Goal: Transaction & Acquisition: Purchase product/service

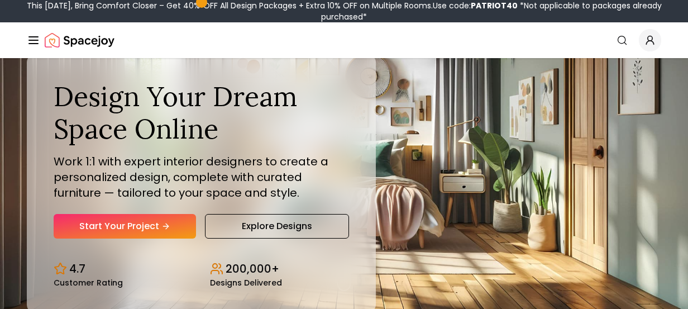
click at [165, 228] on icon "Hero section" at bounding box center [165, 226] width 9 height 9
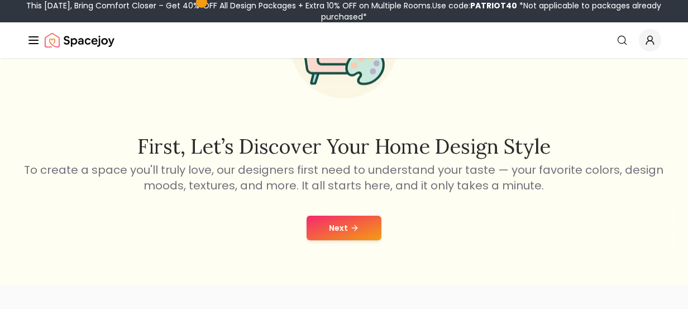
scroll to position [112, 0]
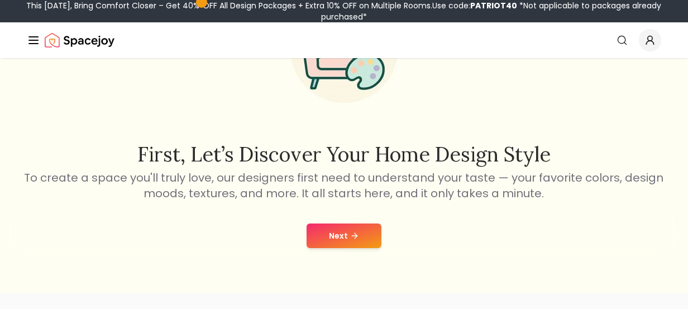
click at [361, 233] on button "Next" at bounding box center [344, 235] width 75 height 25
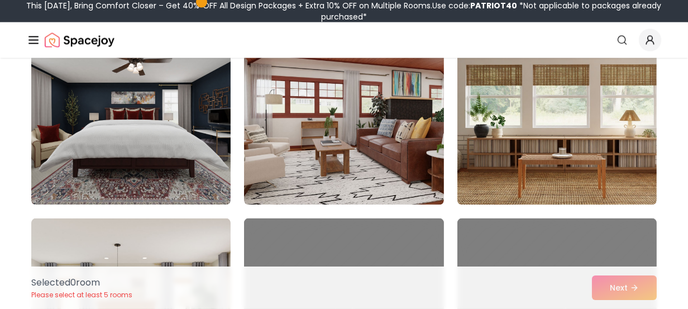
scroll to position [2458, 0]
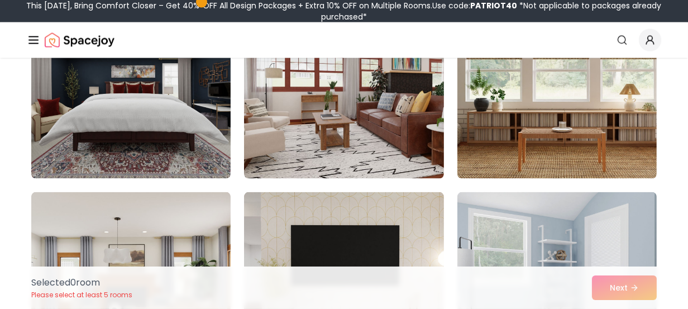
click at [606, 285] on div "Selected 0 room Please select at least 5 rooms Next" at bounding box center [343, 287] width 643 height 42
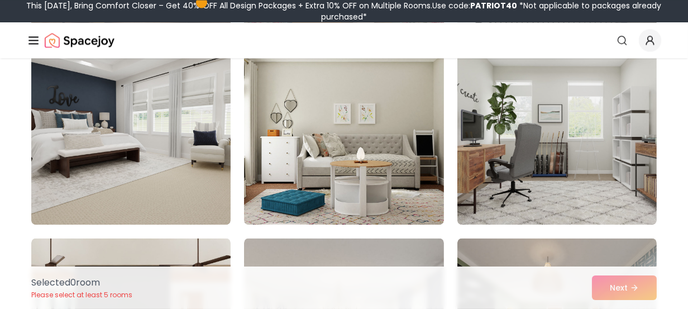
scroll to position [3575, 0]
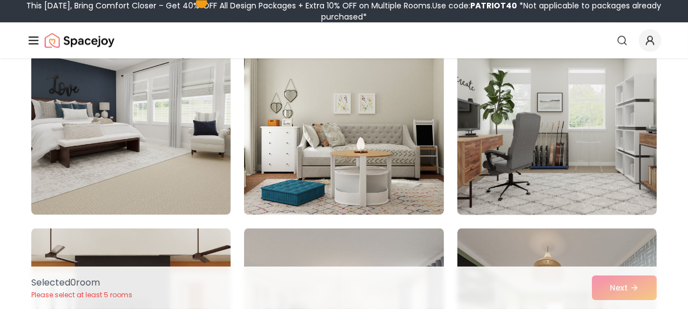
click at [484, 133] on img at bounding box center [556, 125] width 209 height 188
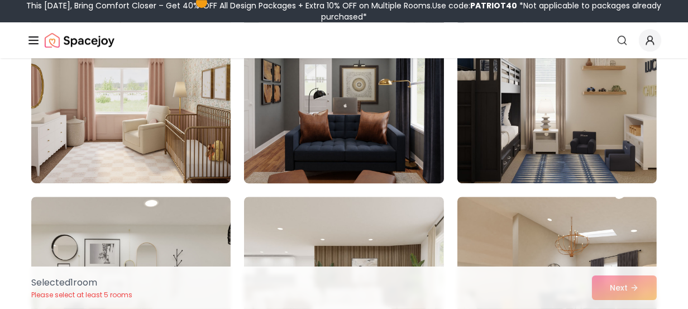
scroll to position [4971, 0]
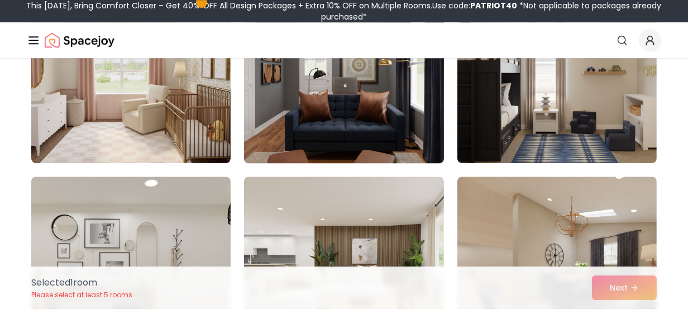
click at [340, 142] on img at bounding box center [343, 74] width 209 height 188
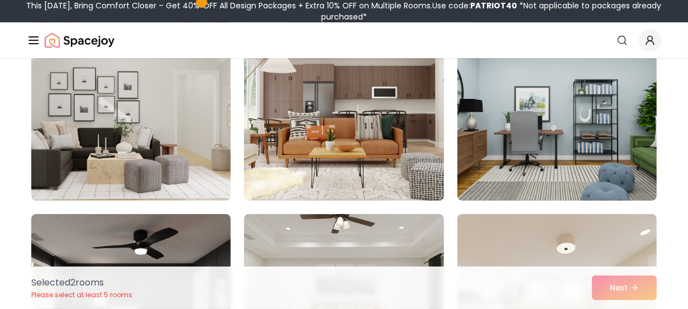
scroll to position [5530, 0]
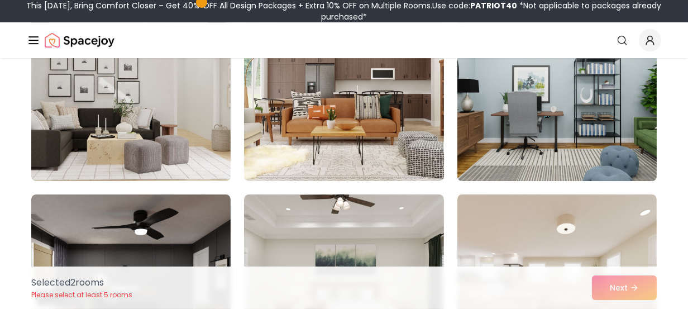
click at [569, 116] on img at bounding box center [556, 92] width 209 height 188
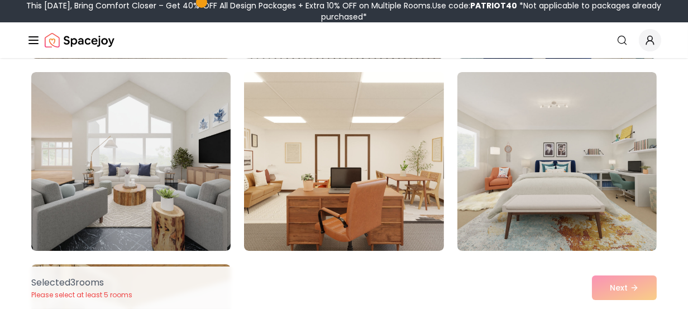
scroll to position [6200, 0]
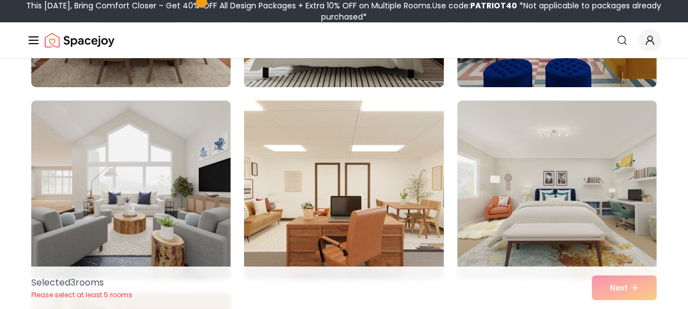
click at [394, 199] on img at bounding box center [343, 190] width 199 height 179
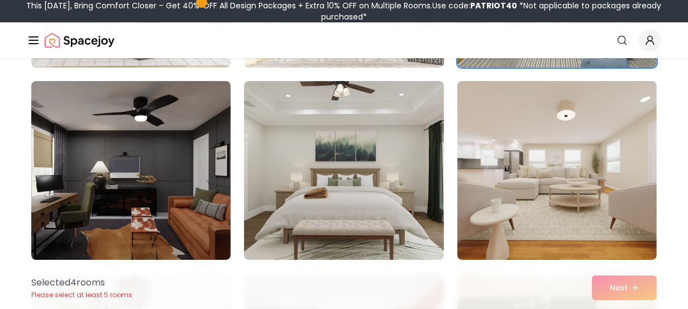
scroll to position [5642, 0]
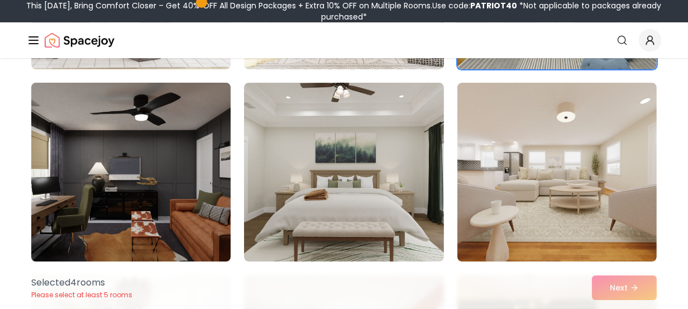
click at [176, 170] on img at bounding box center [130, 172] width 209 height 188
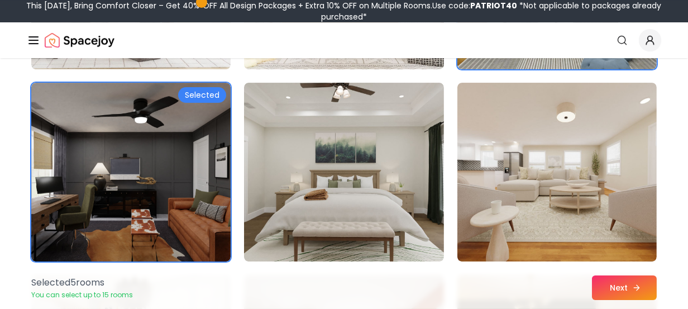
click at [621, 293] on button "Next" at bounding box center [624, 287] width 65 height 25
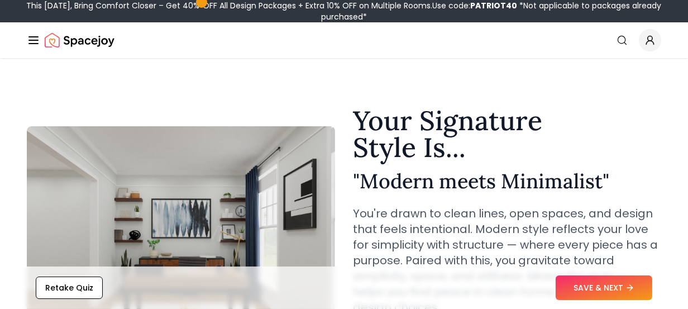
click at [432, 73] on section "Your Signature Style Is... " Modern meets Minimalist " You're drawn to clean li…" at bounding box center [344, 231] width 670 height 328
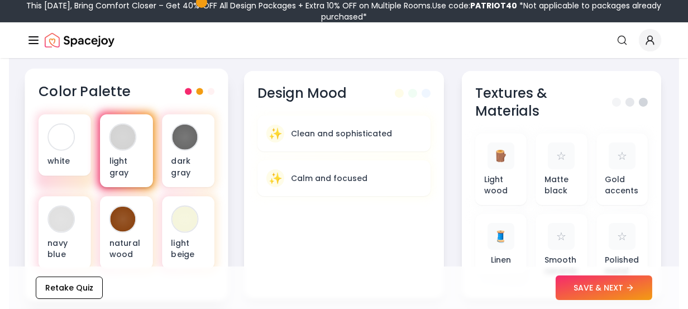
scroll to position [447, 0]
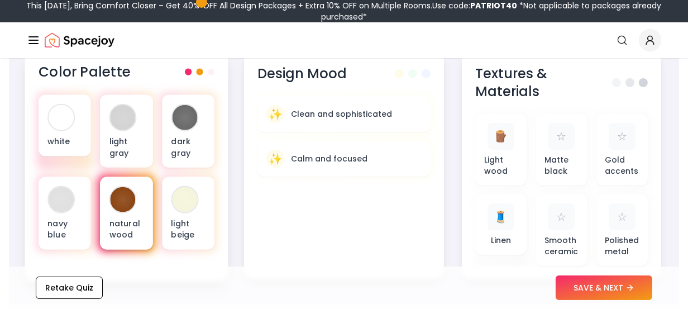
click at [136, 186] on div at bounding box center [122, 199] width 27 height 27
click at [134, 190] on div "natural wood" at bounding box center [127, 213] width 53 height 73
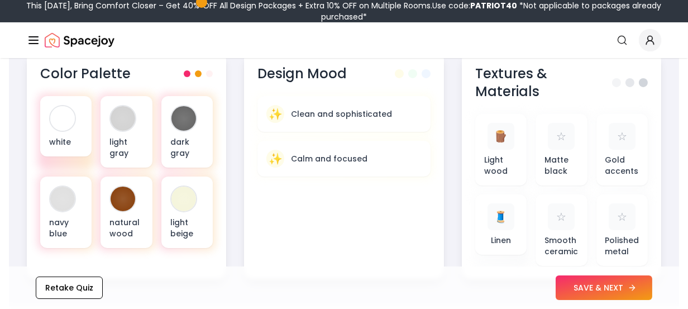
click at [594, 284] on button "SAVE & NEXT" at bounding box center [604, 287] width 97 height 25
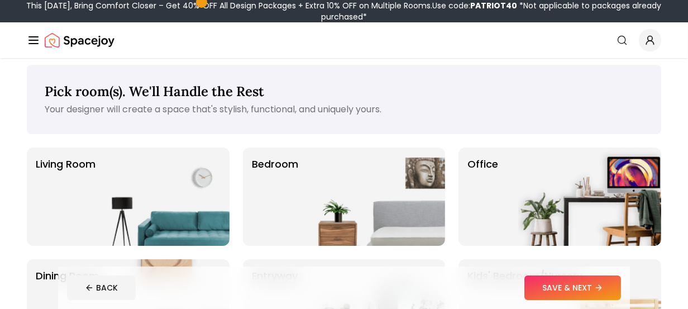
scroll to position [56, 0]
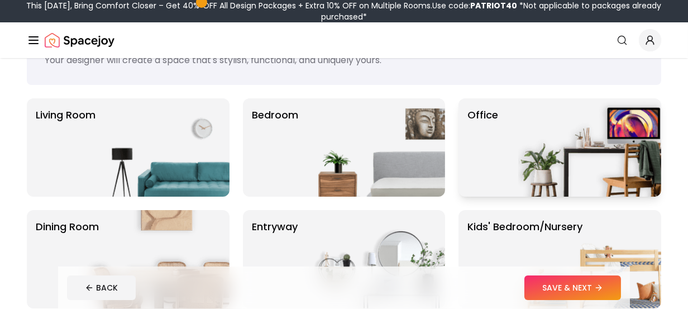
click at [552, 145] on img at bounding box center [589, 147] width 143 height 98
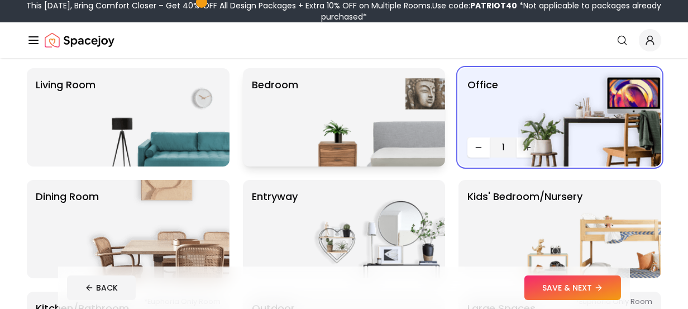
scroll to position [112, 0]
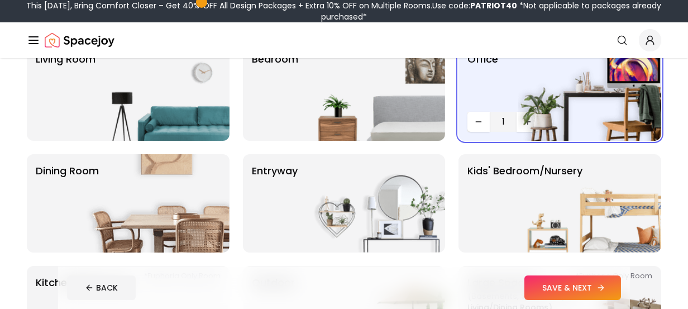
click at [578, 294] on button "SAVE & NEXT" at bounding box center [573, 287] width 97 height 25
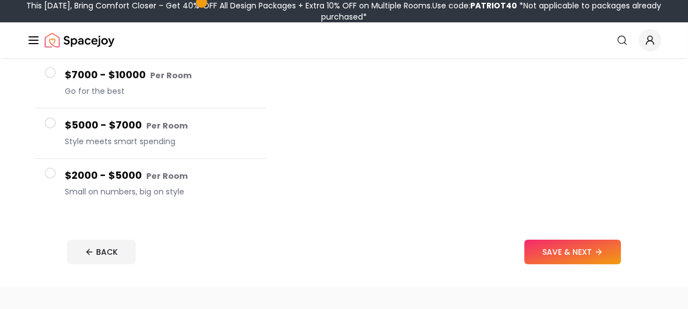
scroll to position [279, 0]
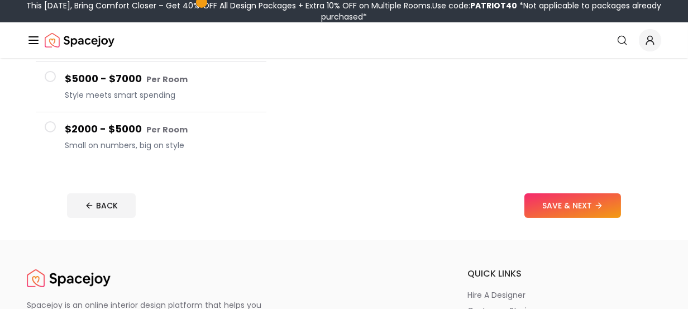
click at [187, 131] on h4 "$2000 - $5000 Per Room" at bounding box center [161, 129] width 193 height 16
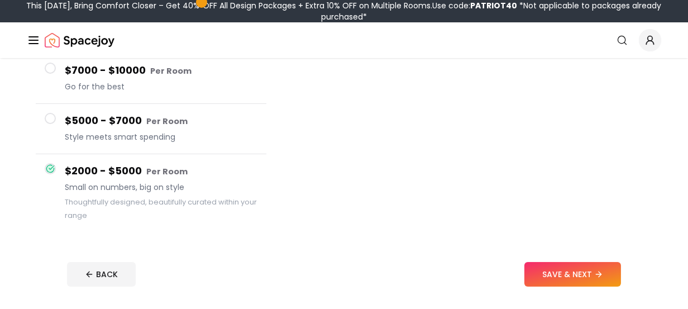
scroll to position [140, 0]
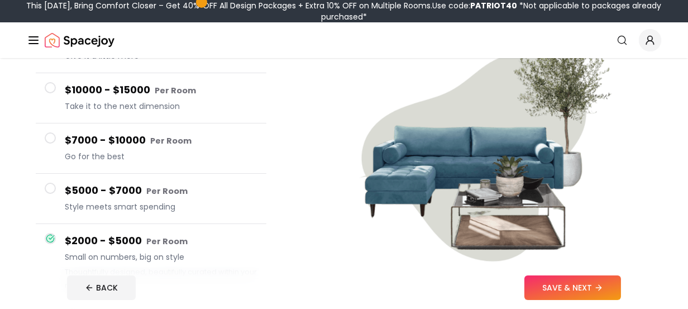
click at [132, 195] on h4 "$5000 - $7000 Per Room" at bounding box center [161, 191] width 193 height 16
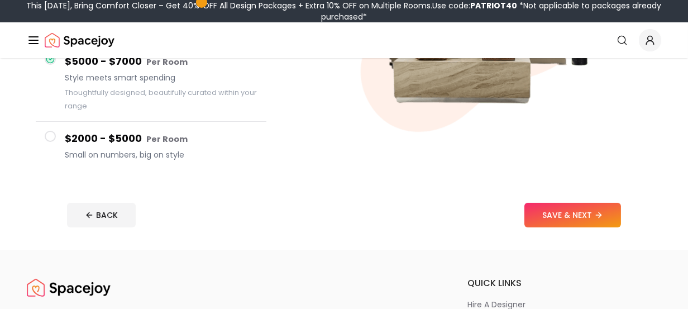
scroll to position [252, 0]
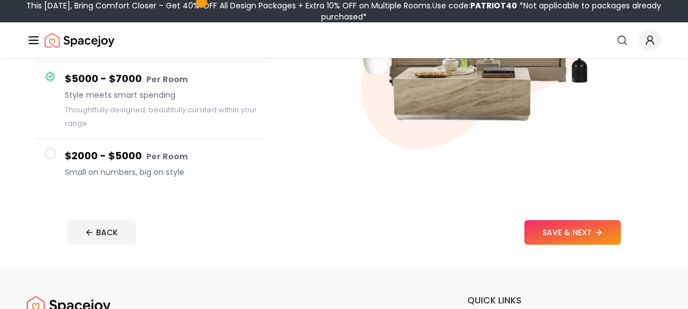
click at [113, 174] on span "Small on numbers, big on style" at bounding box center [161, 171] width 193 height 11
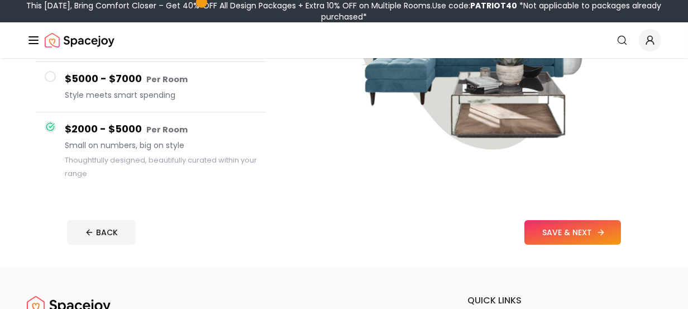
click at [561, 232] on button "SAVE & NEXT" at bounding box center [573, 232] width 97 height 25
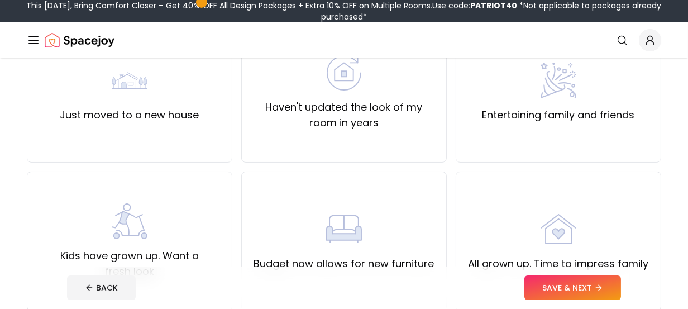
scroll to position [112, 0]
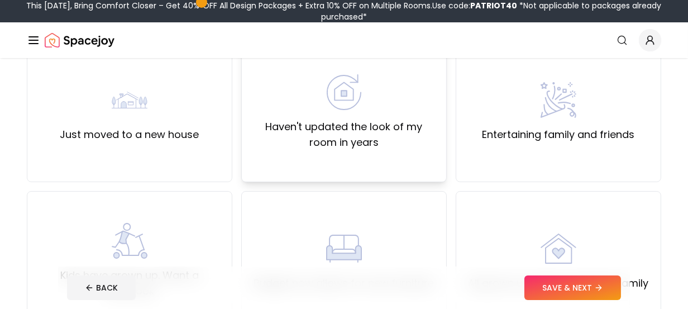
click at [377, 133] on label "Haven't updated the look of my room in years" at bounding box center [344, 134] width 187 height 31
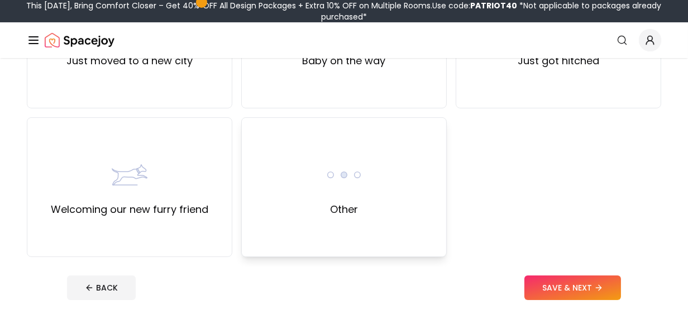
scroll to position [503, 0]
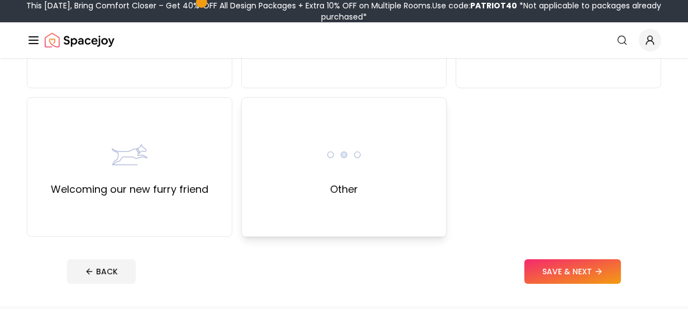
click at [375, 181] on div "Other" at bounding box center [344, 167] width 206 height 140
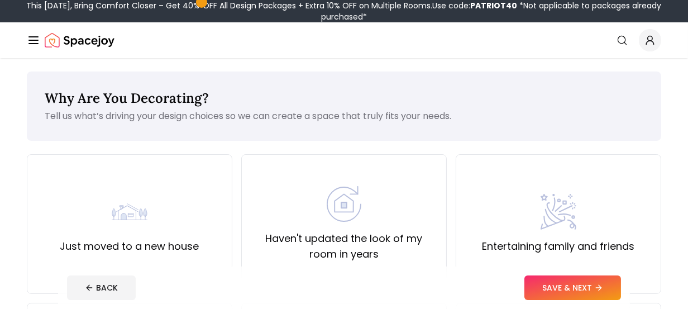
scroll to position [0, 0]
click at [399, 173] on div "Haven't updated the look of my room in years" at bounding box center [344, 224] width 206 height 140
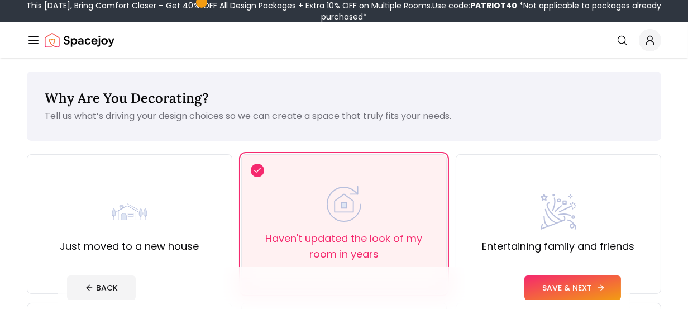
click at [580, 289] on button "SAVE & NEXT" at bounding box center [573, 287] width 97 height 25
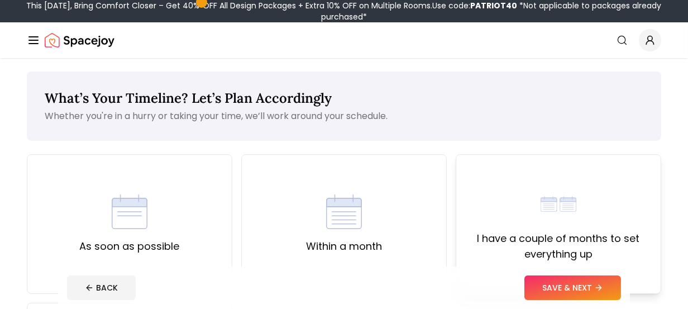
click at [499, 202] on div "I have a couple of months to set everything up" at bounding box center [558, 224] width 187 height 76
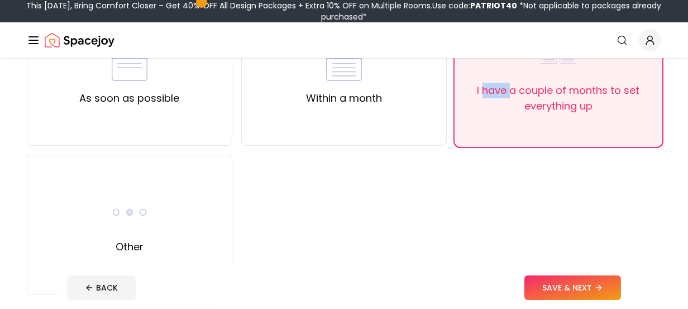
scroll to position [168, 0]
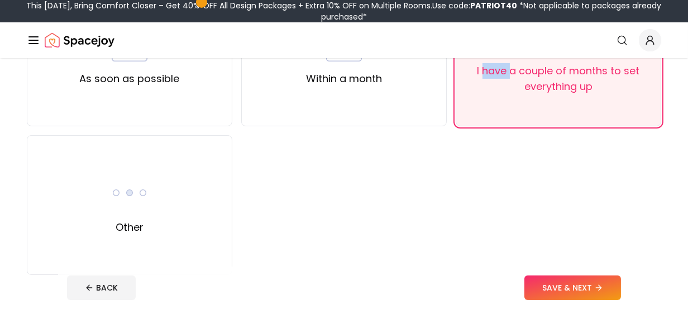
click at [574, 282] on button "SAVE & NEXT" at bounding box center [573, 287] width 97 height 25
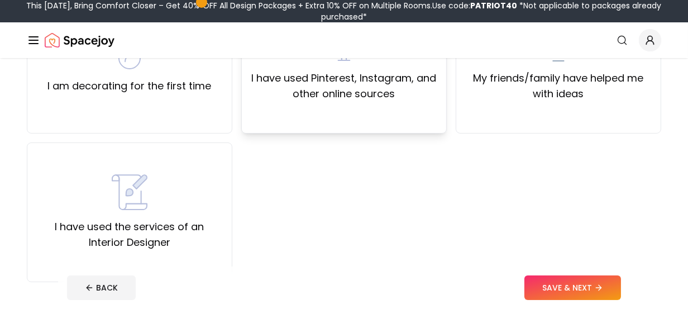
scroll to position [168, 0]
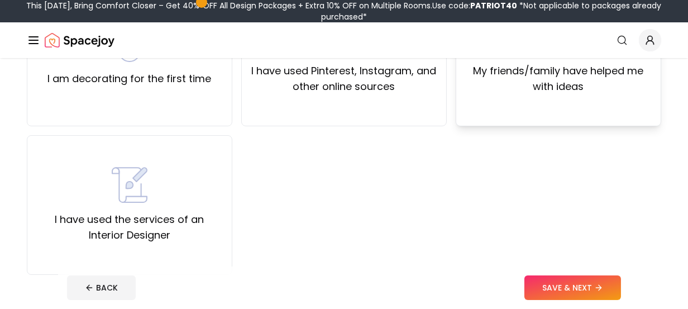
click at [558, 73] on label "My friends/family have helped me with ideas" at bounding box center [558, 78] width 187 height 31
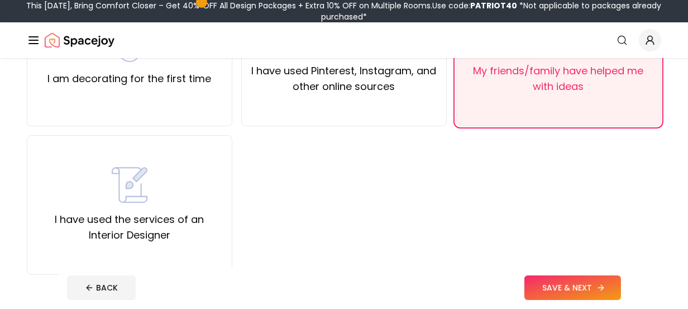
click at [594, 293] on button "SAVE & NEXT" at bounding box center [573, 287] width 97 height 25
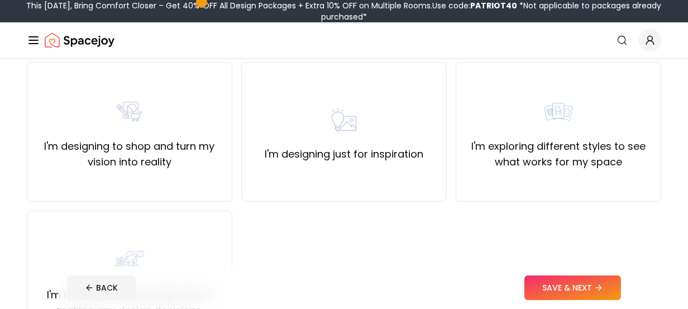
scroll to position [112, 0]
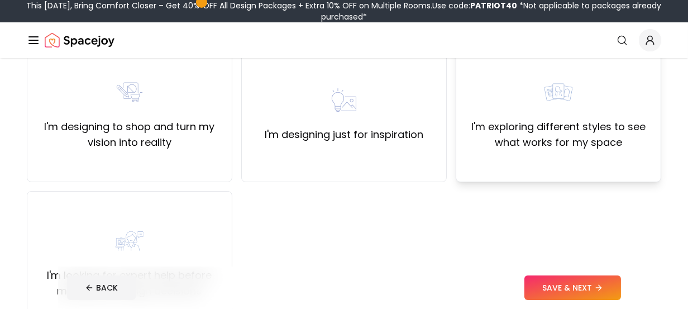
click at [542, 144] on label "I'm exploring different styles to see what works for my space" at bounding box center [558, 134] width 187 height 31
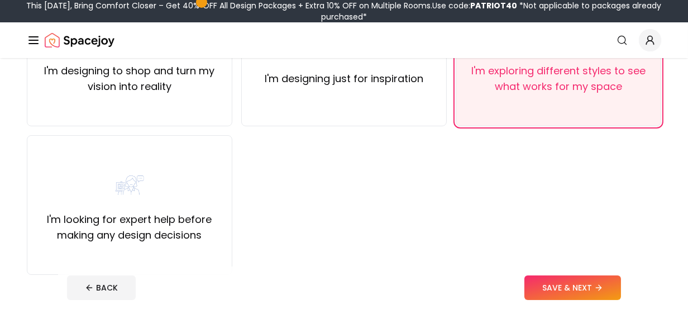
scroll to position [223, 0]
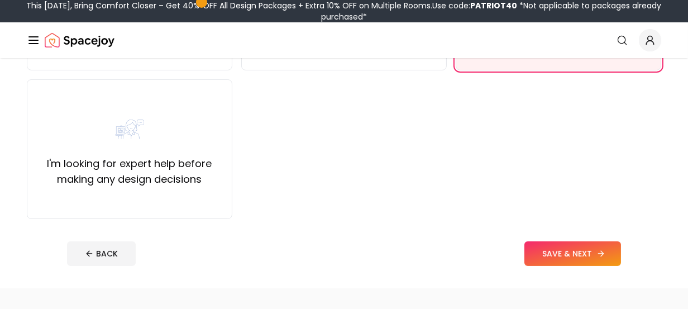
click at [555, 252] on button "SAVE & NEXT" at bounding box center [573, 253] width 97 height 25
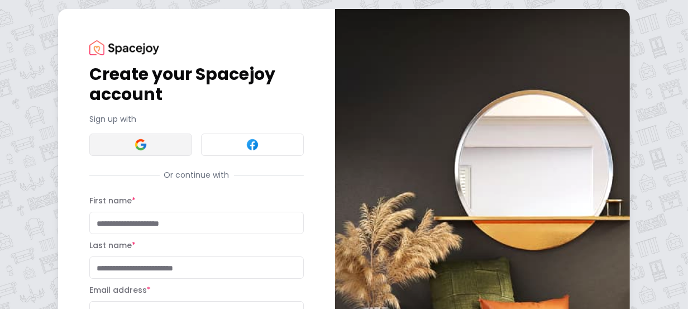
click at [174, 147] on button at bounding box center [140, 144] width 103 height 22
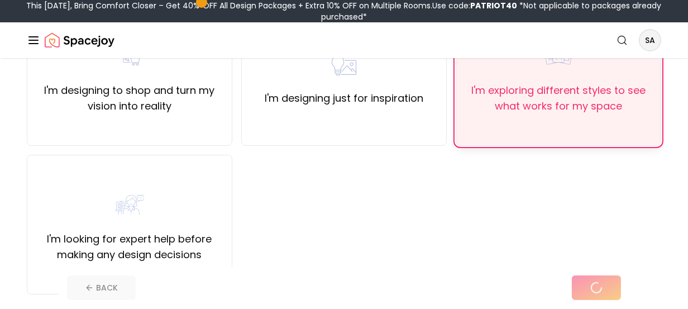
scroll to position [168, 0]
